Goal: Task Accomplishment & Management: Manage account settings

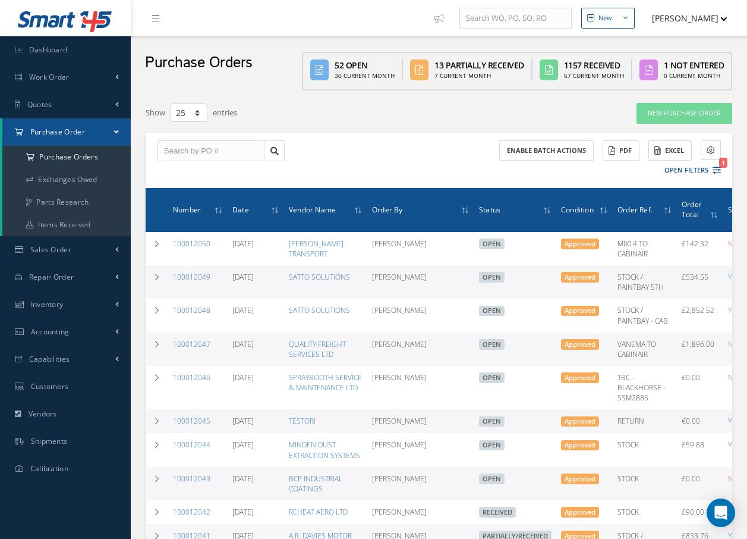
select select "25"
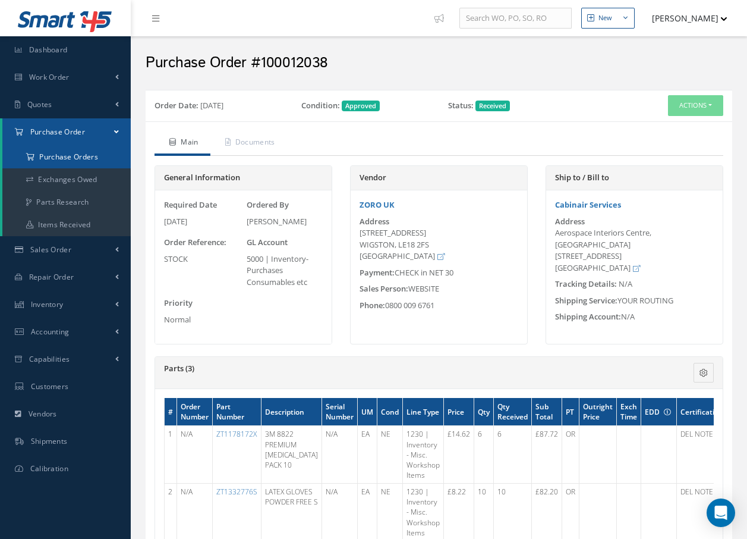
click at [80, 160] on a=1&status_id=2&status_id=3&status_id=5&collapsedFilters"] "Purchase Orders" at bounding box center [66, 157] width 128 height 23
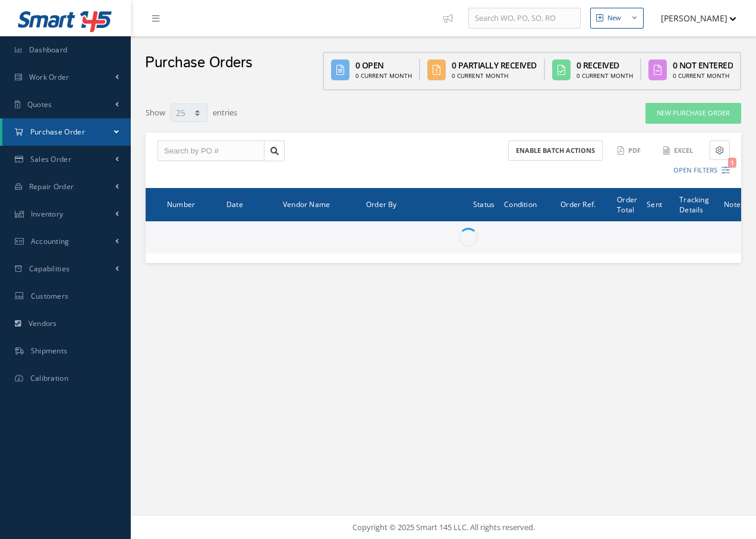
select select "25"
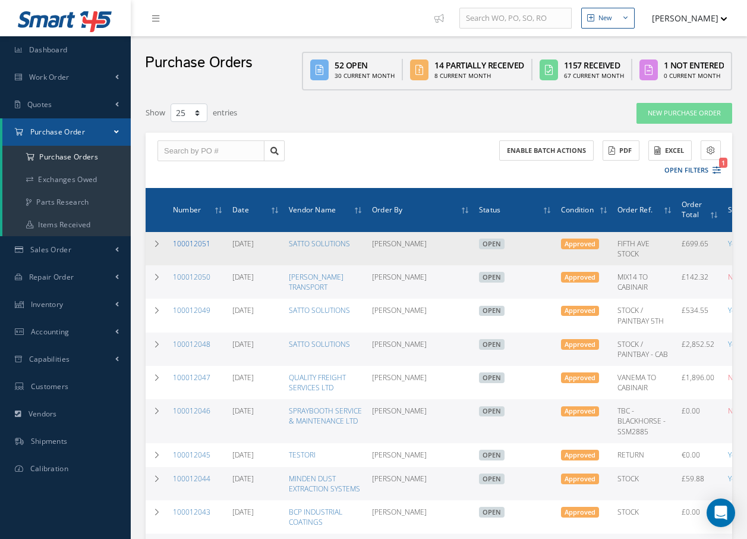
click at [193, 243] on link "100012051" at bounding box center [191, 243] width 37 height 10
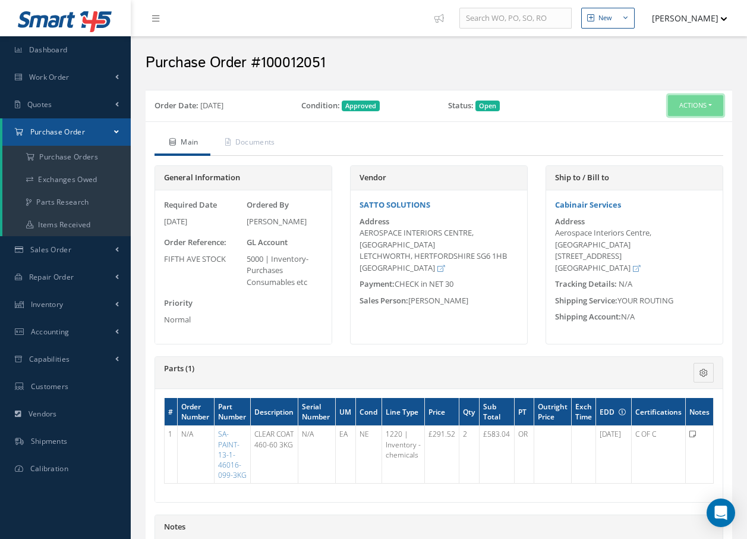
click at [674, 101] on button "Actions" at bounding box center [695, 105] width 55 height 21
click at [657, 126] on link "Receive" at bounding box center [675, 128] width 95 height 16
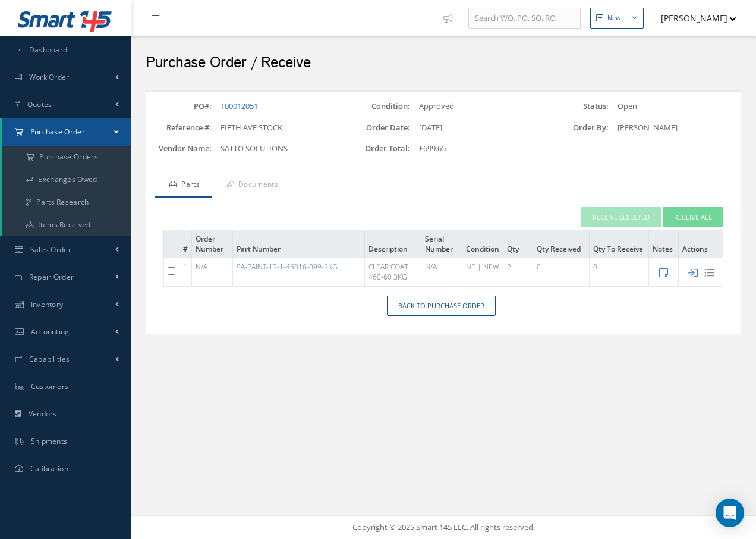
click at [172, 267] on input "checkbox" at bounding box center [172, 271] width 8 height 8
checkbox input "true"
click at [595, 216] on button "Receive Selected" at bounding box center [621, 217] width 80 height 21
type input "[DATE]"
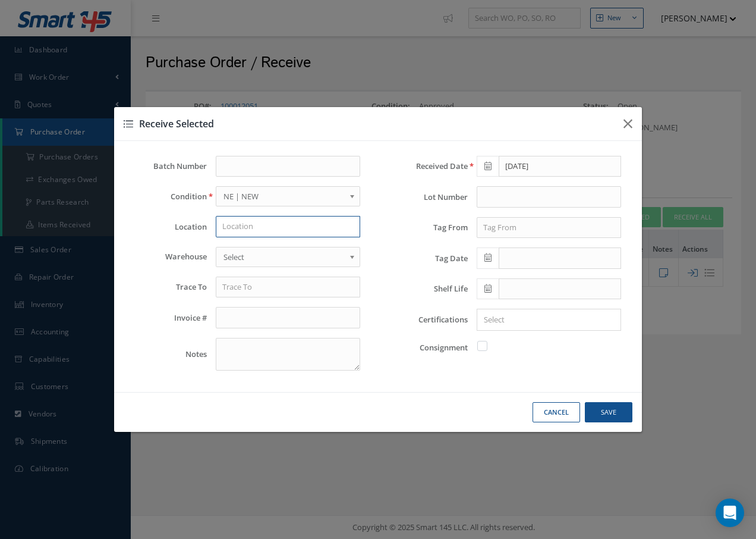
click at [252, 222] on input "text" at bounding box center [288, 226] width 144 height 21
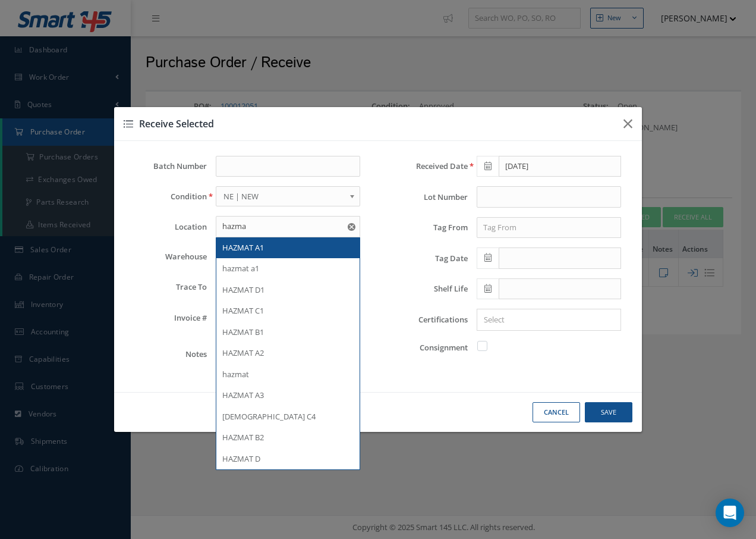
click at [253, 246] on span "HAZMAT A1" at bounding box center [243, 247] width 42 height 11
type input "HAZMAT A1"
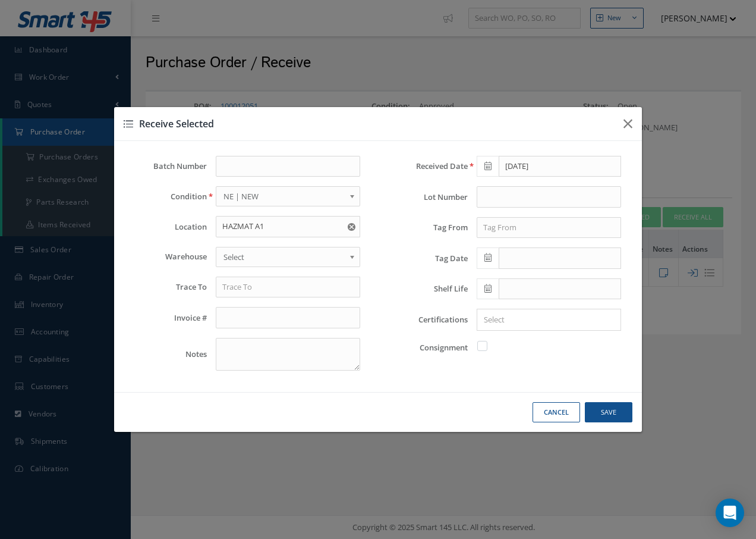
click at [253, 252] on span "Select" at bounding box center [284, 257] width 121 height 14
click at [253, 288] on input "text" at bounding box center [288, 286] width 144 height 21
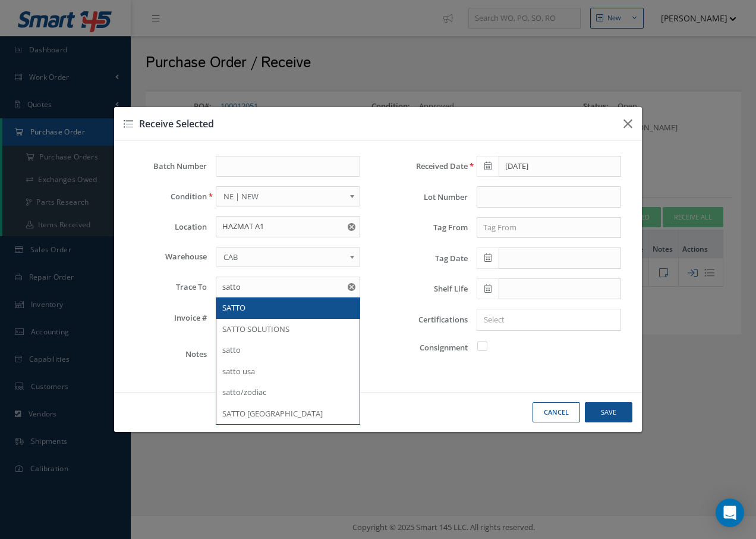
click at [248, 311] on div "SATTO" at bounding box center [287, 308] width 131 height 12
type input "SATTO"
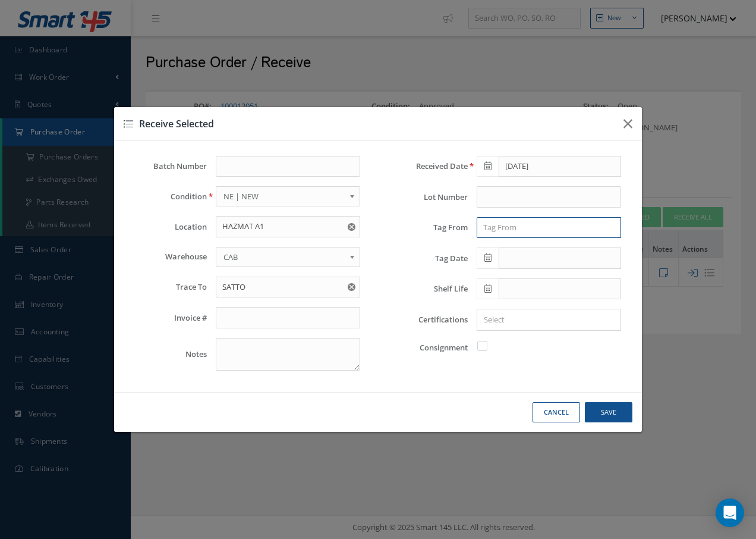
click at [519, 230] on input "text" at bounding box center [549, 227] width 144 height 21
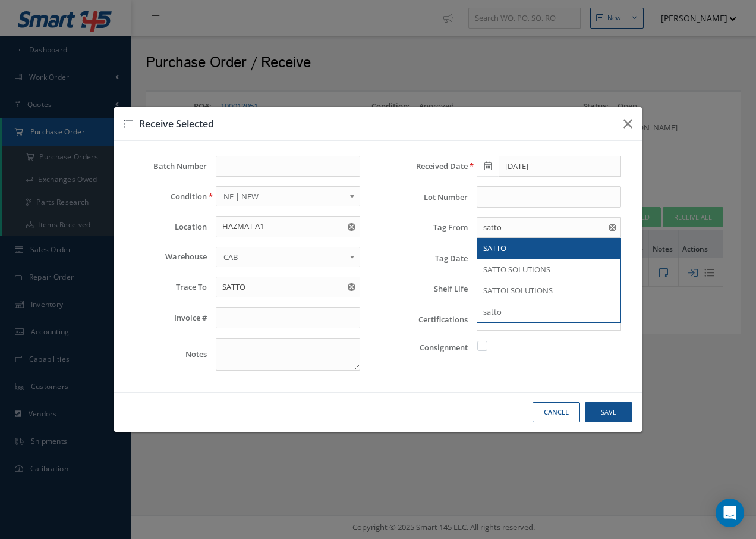
click at [504, 251] on span "SATTO" at bounding box center [494, 248] width 23 height 11
type input "SATTO"
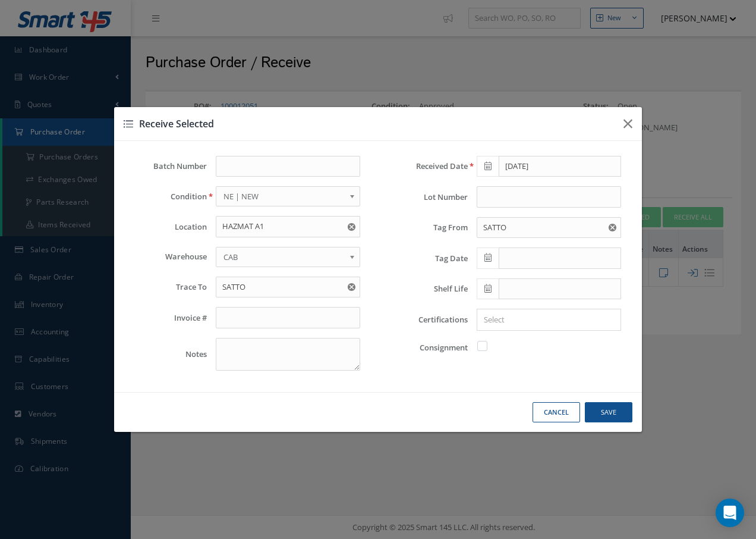
click at [486, 259] on icon at bounding box center [488, 257] width 7 height 8
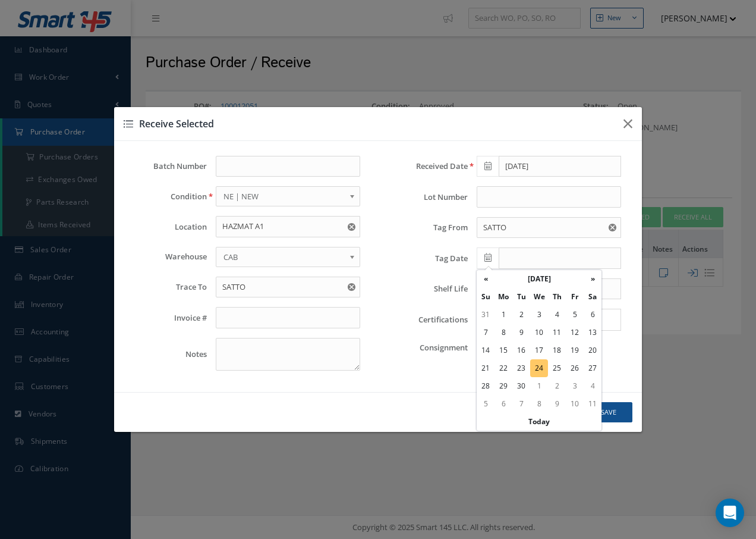
click at [540, 365] on td "24" at bounding box center [539, 368] width 18 height 18
type input "[DATE]"
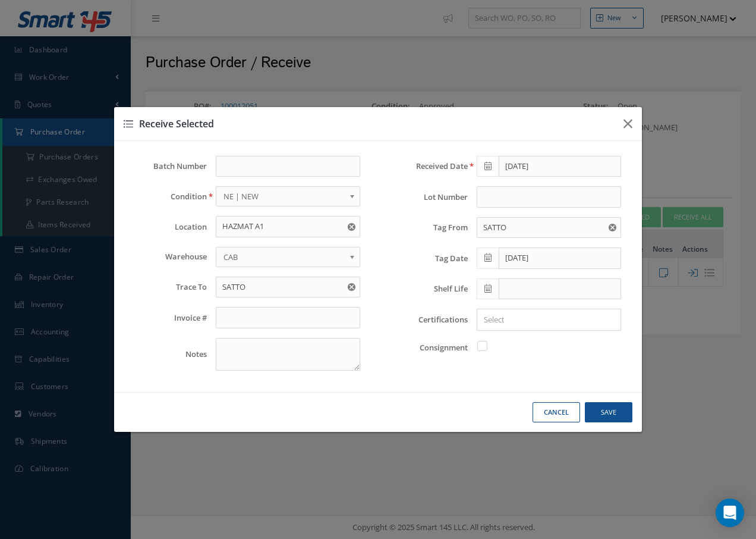
click at [490, 288] on icon at bounding box center [488, 288] width 7 height 8
click at [593, 128] on th "»" at bounding box center [593, 128] width 18 height 18
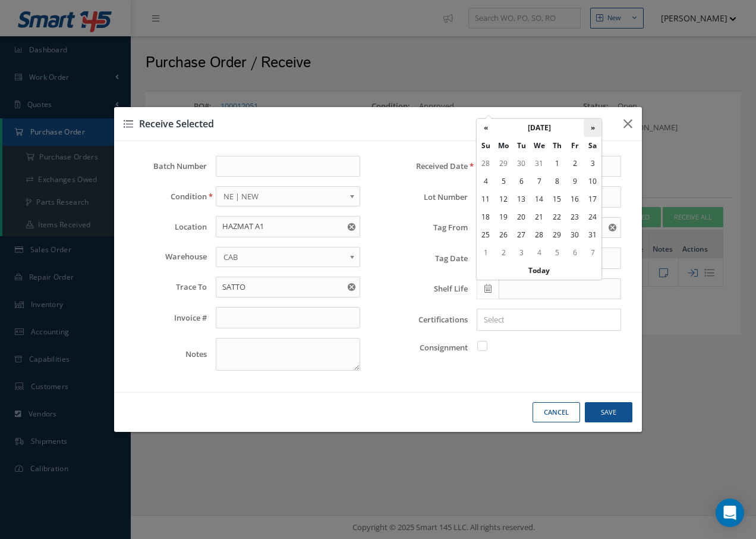
click at [593, 128] on th "»" at bounding box center [593, 128] width 18 height 18
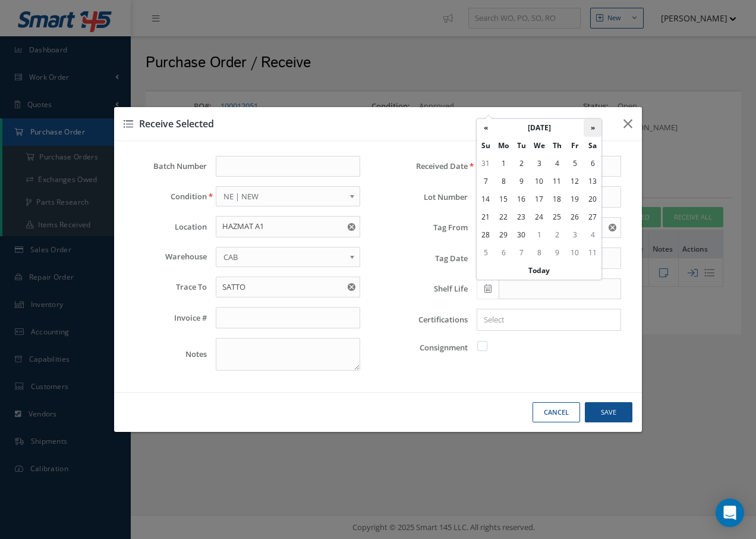
click at [593, 128] on th "»" at bounding box center [593, 128] width 18 height 18
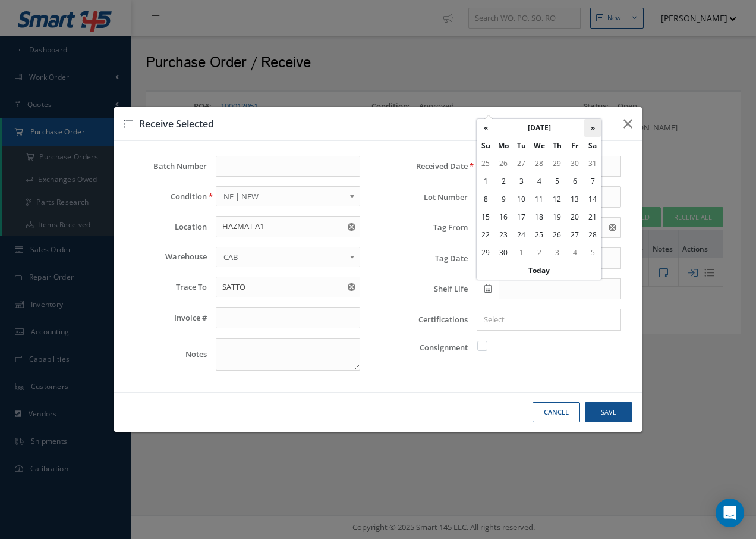
click at [593, 128] on th "»" at bounding box center [593, 128] width 18 height 18
click at [486, 124] on th "«" at bounding box center [486, 128] width 18 height 18
click at [502, 251] on td "30" at bounding box center [504, 253] width 18 height 18
type input "11/30/2026"
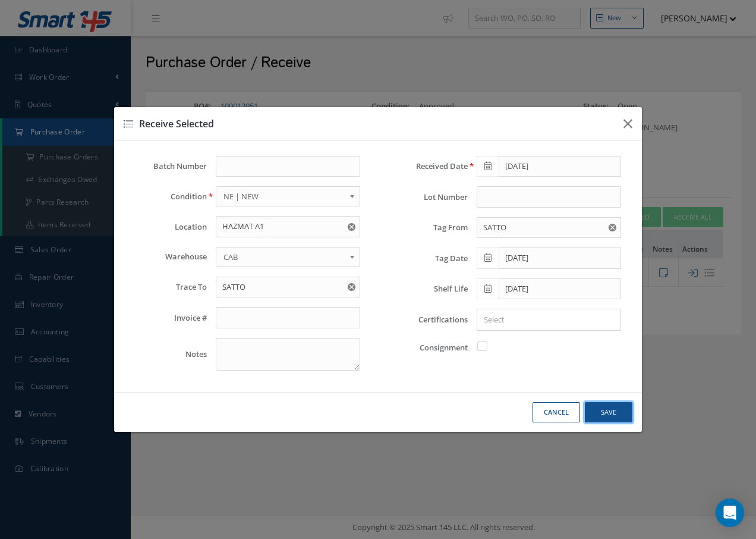
click at [617, 410] on button "Save" at bounding box center [609, 412] width 48 height 21
checkbox input "false"
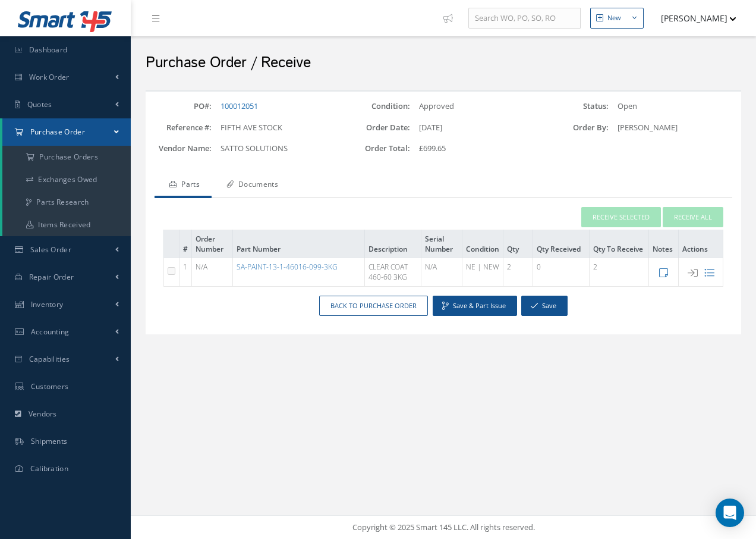
click at [260, 185] on link "Documents" at bounding box center [251, 185] width 78 height 25
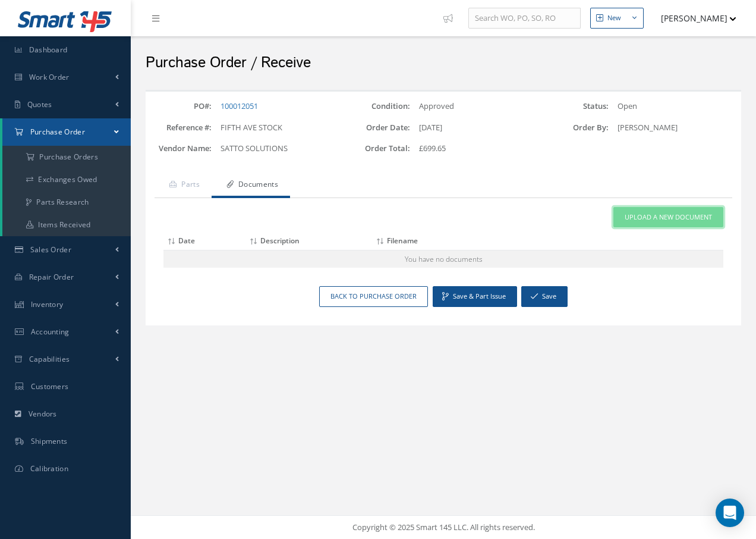
click at [658, 214] on span "Upload a New Document" at bounding box center [668, 217] width 87 height 10
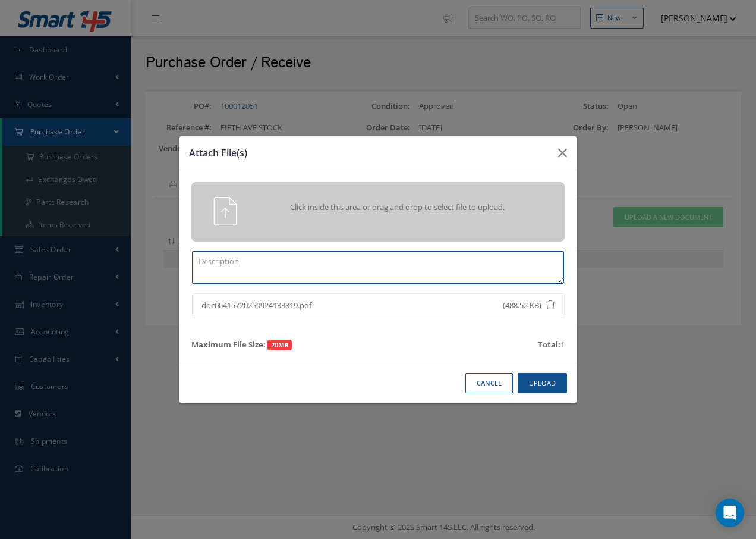
drag, startPoint x: 269, startPoint y: 273, endPoint x: 265, endPoint y: 267, distance: 7.8
click at [272, 272] on textarea at bounding box center [378, 267] width 372 height 33
type textarea "d"
type textarea "coc"
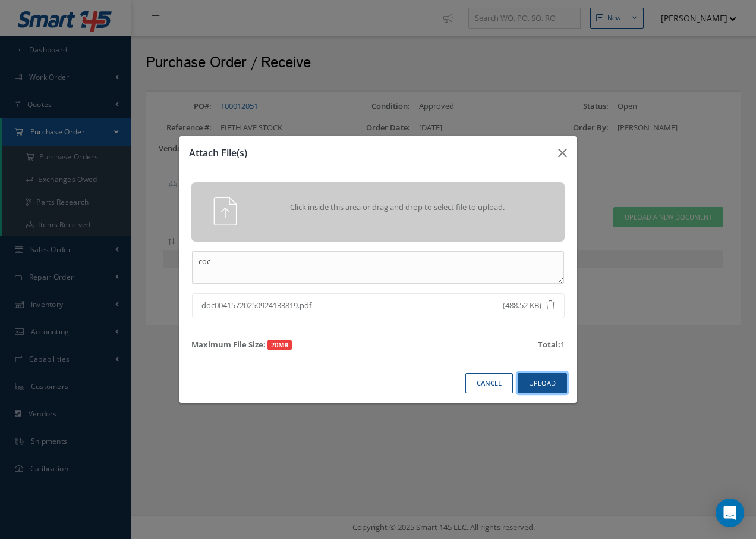
click at [539, 380] on button "Upload" at bounding box center [542, 383] width 49 height 21
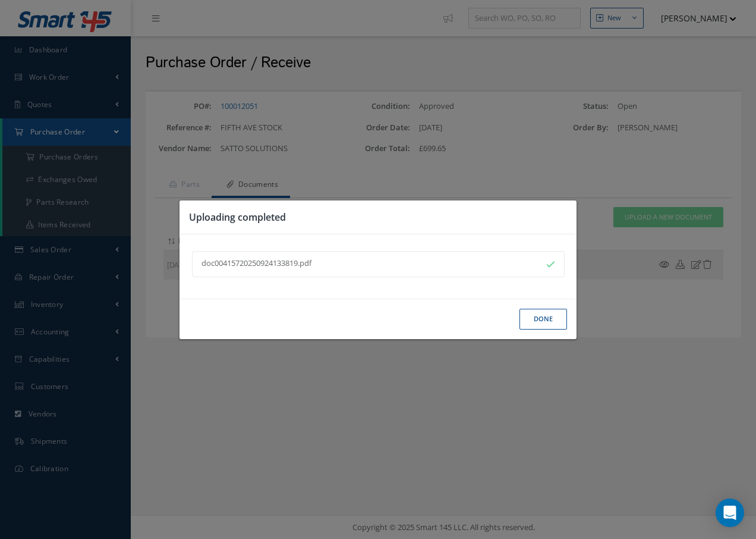
click at [531, 313] on button "Done" at bounding box center [544, 319] width 48 height 21
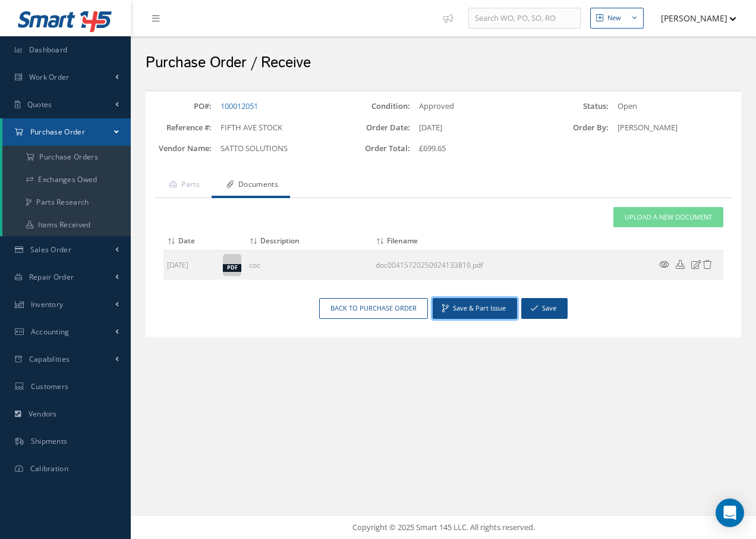
click at [480, 310] on button "Save & Part Issue" at bounding box center [475, 308] width 84 height 21
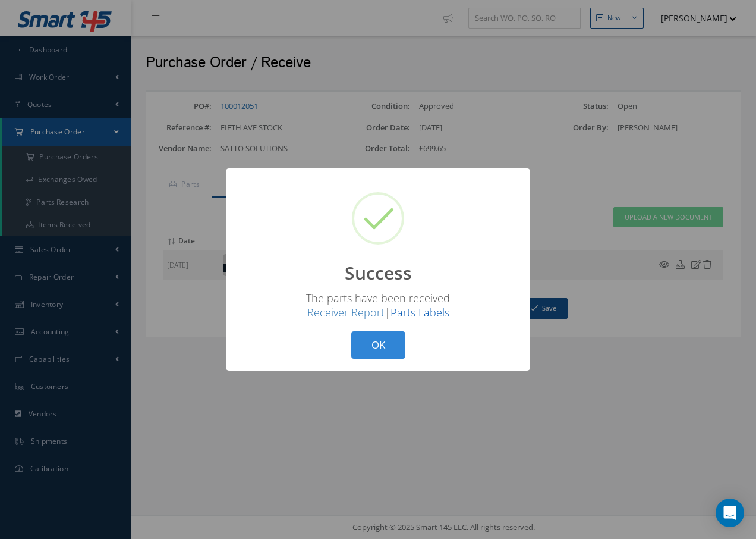
click at [433, 311] on link "Parts Labels" at bounding box center [420, 312] width 59 height 14
click at [372, 351] on button "OK" at bounding box center [378, 345] width 54 height 28
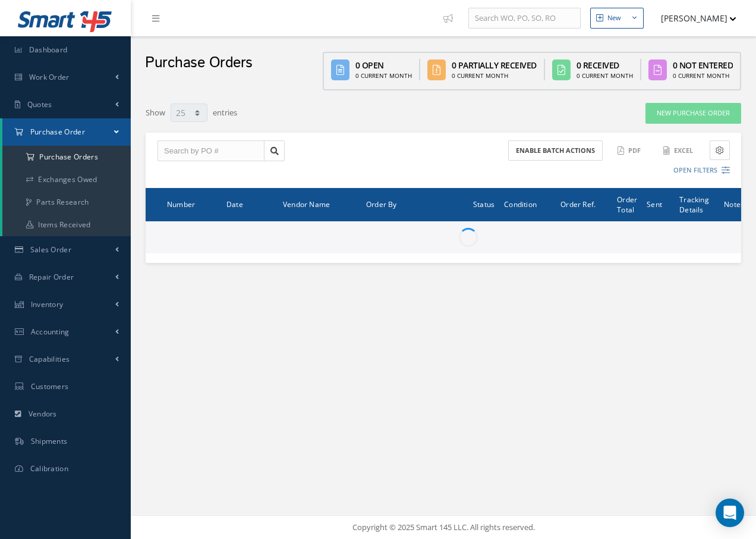
select select "25"
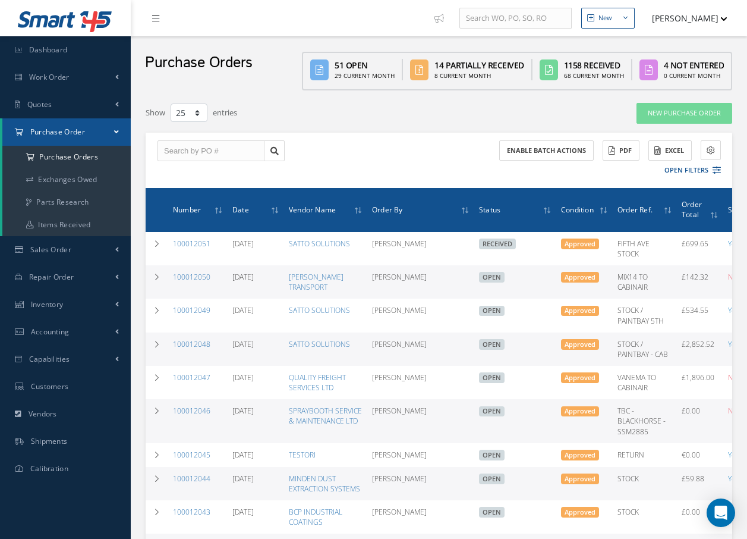
click at [153, 23] on link at bounding box center [159, 18] width 32 height 20
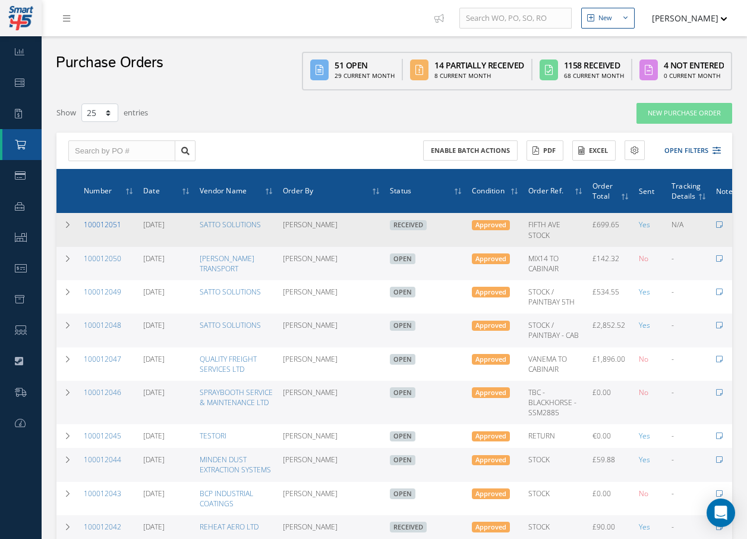
click at [109, 225] on link "100012051" at bounding box center [102, 224] width 37 height 10
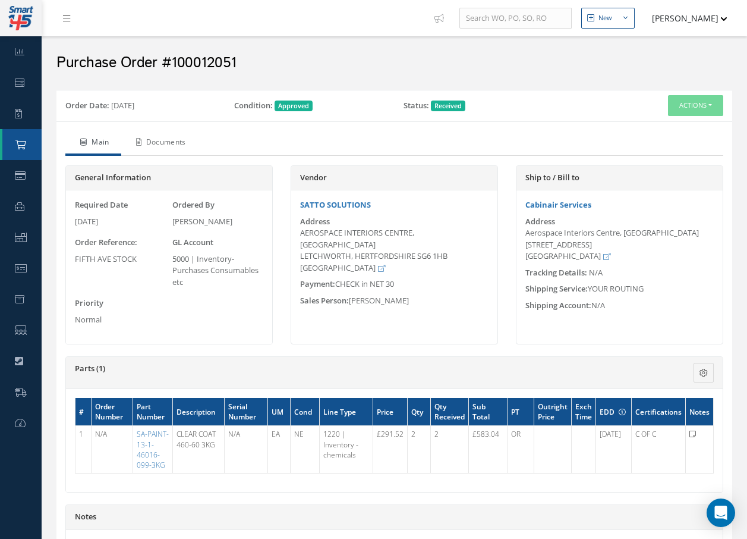
click at [180, 140] on link "Documents" at bounding box center [159, 143] width 77 height 25
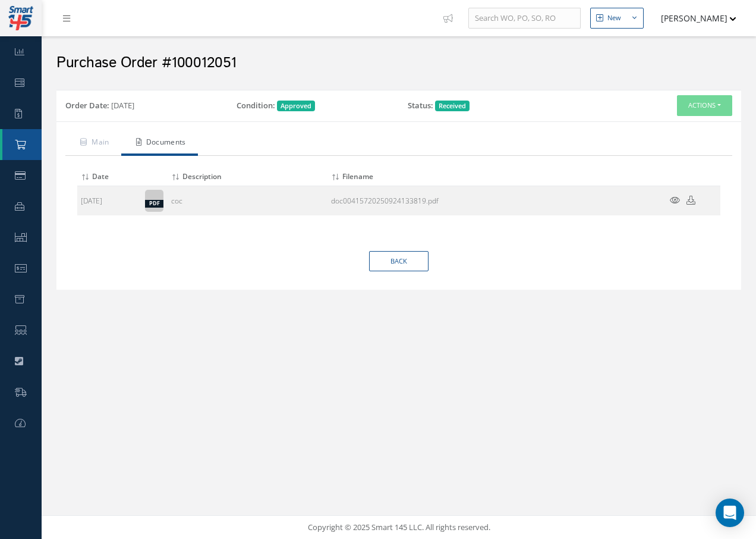
click at [180, 140] on link "Documents" at bounding box center [159, 143] width 77 height 25
click at [411, 258] on link "Back" at bounding box center [398, 261] width 59 height 21
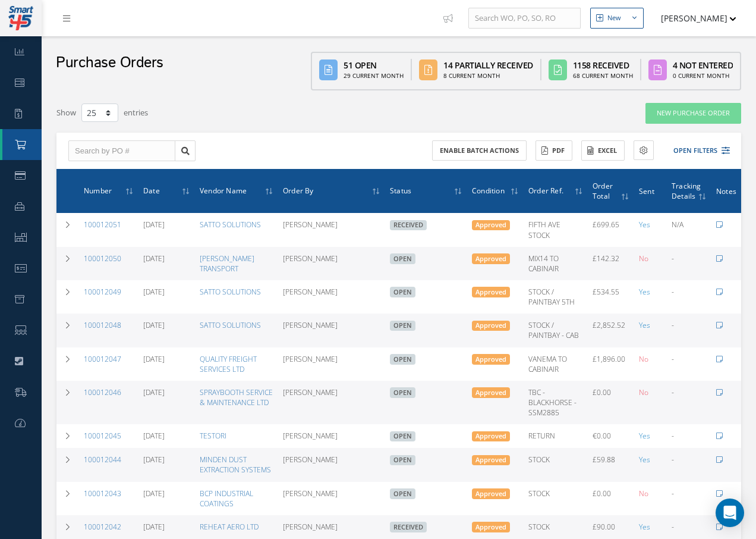
select select "25"
